Goal: Information Seeking & Learning: Learn about a topic

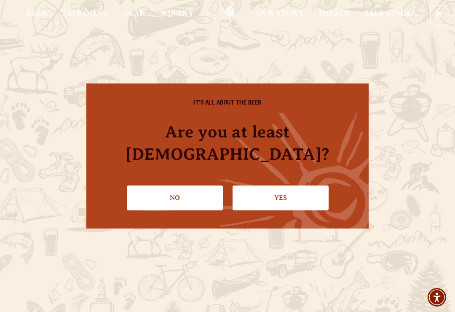
click at [287, 186] on link "Yes" at bounding box center [281, 198] width 96 height 24
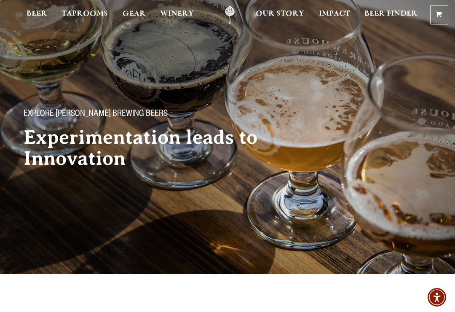
click at [36, 10] on link "Beer" at bounding box center [37, 14] width 32 height 19
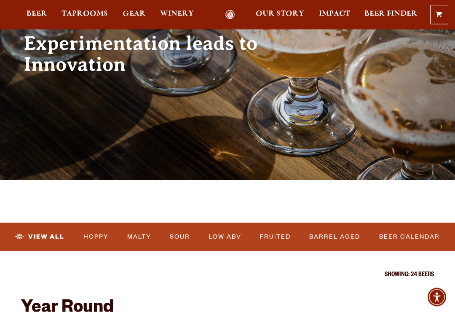
scroll to position [69, 0]
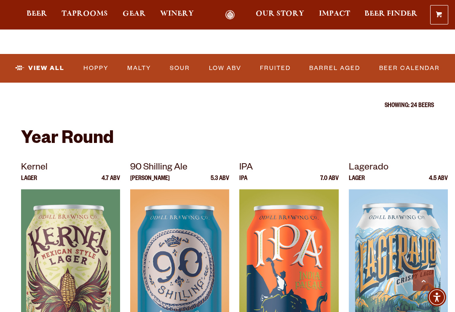
scroll to position [263, 0]
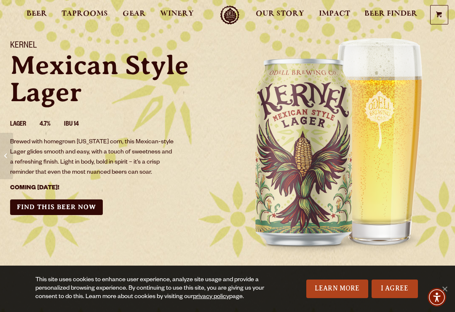
scroll to position [43, 0]
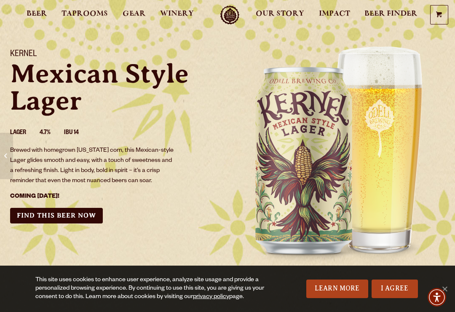
click at [5, 161] on span at bounding box center [5, 155] width 3 height 9
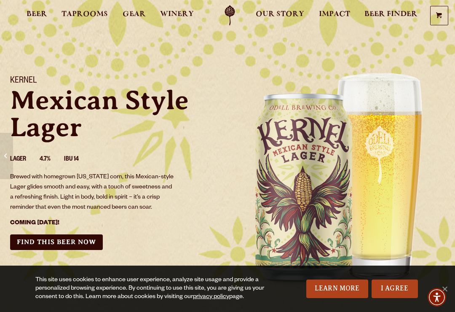
scroll to position [17, 0]
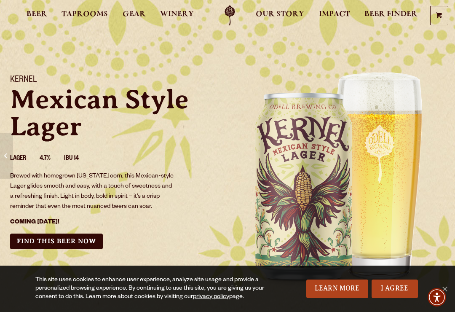
click at [15, 79] on h1 "Kernel" at bounding box center [113, 80] width 207 height 11
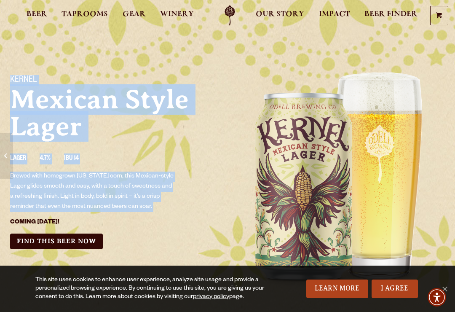
copy div "Kernel Mexican Style Lager Lager 4.7% IBU 14 Brewed with homegrown Colorado cor…"
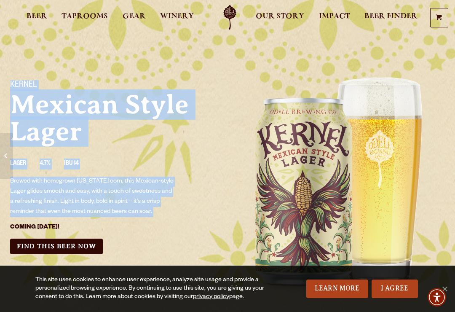
scroll to position [13, 0]
